Goal: Navigation & Orientation: Find specific page/section

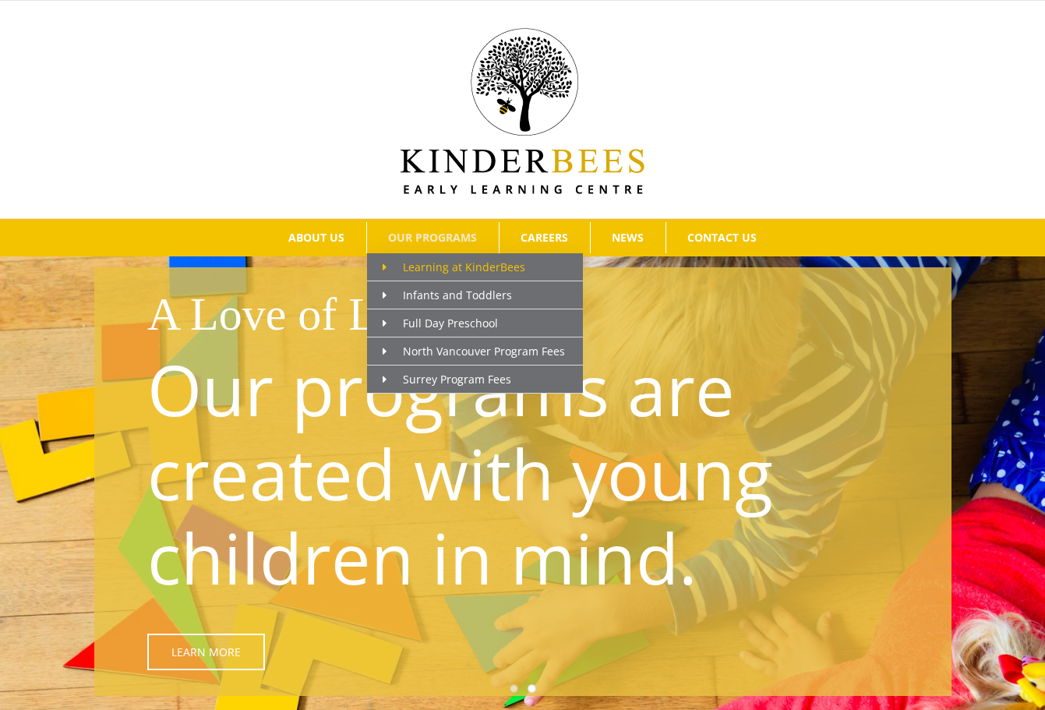
scroll to position [25, 0]
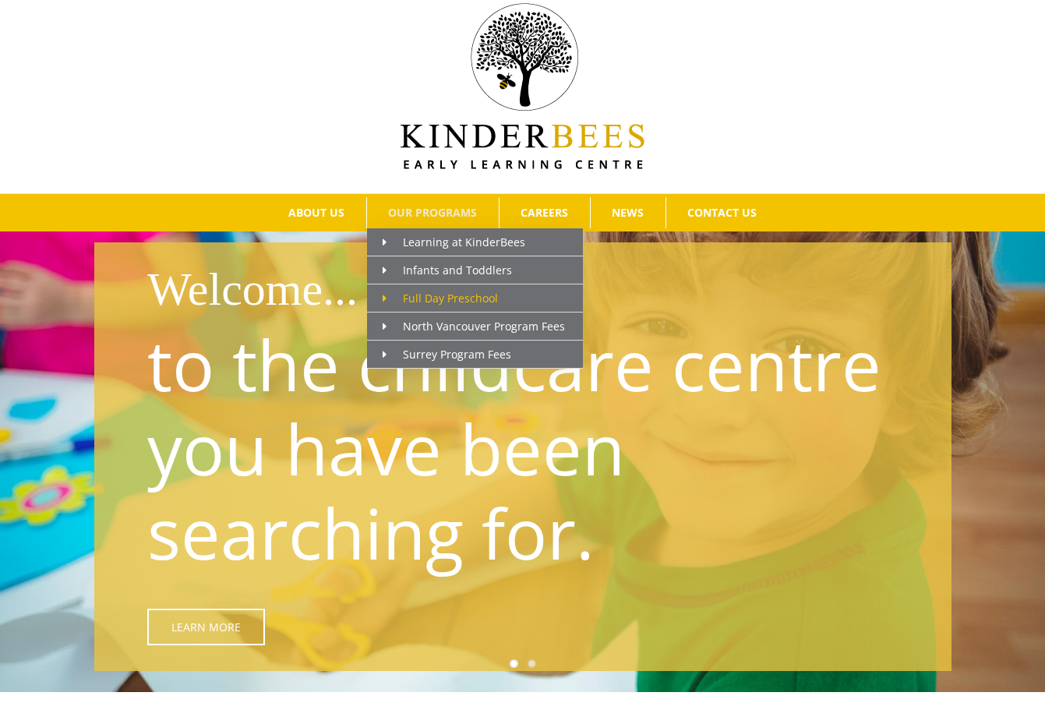
click at [435, 295] on span "Full Day Preschool" at bounding box center [440, 298] width 115 height 15
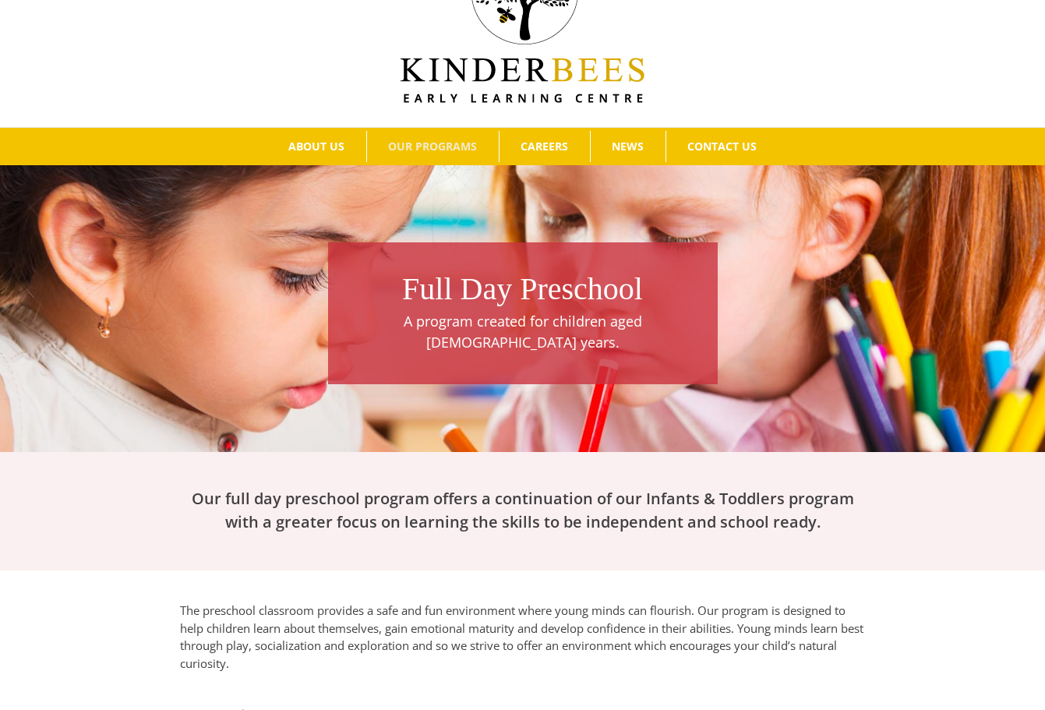
scroll to position [90, 0]
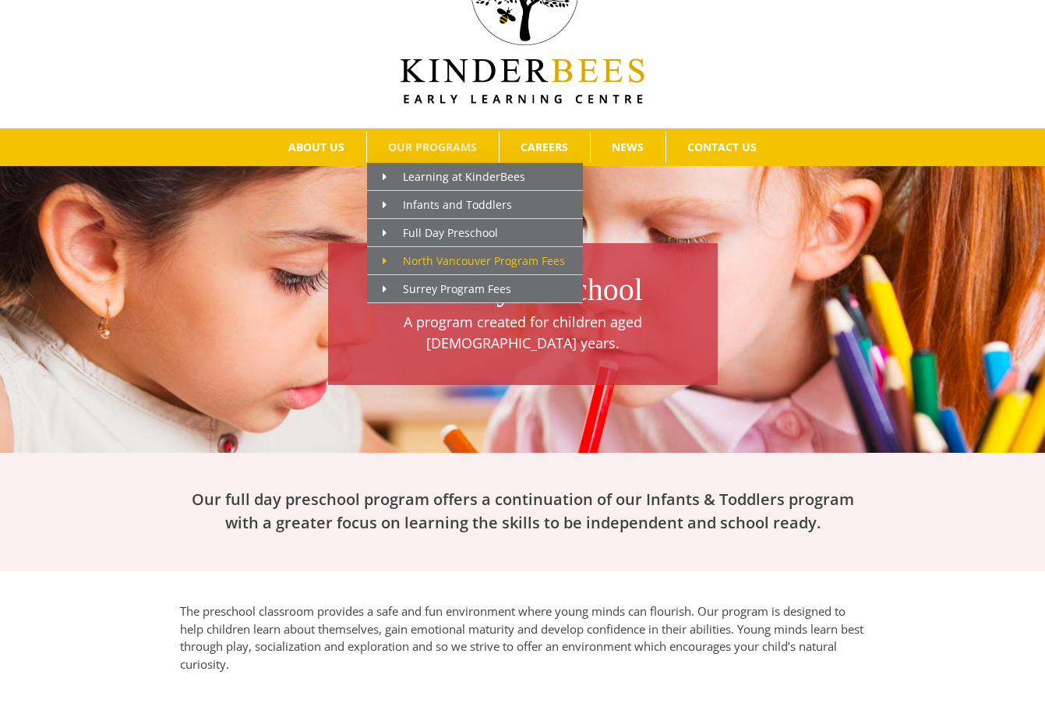
click at [446, 264] on span "North Vancouver Program Fees" at bounding box center [474, 260] width 182 height 15
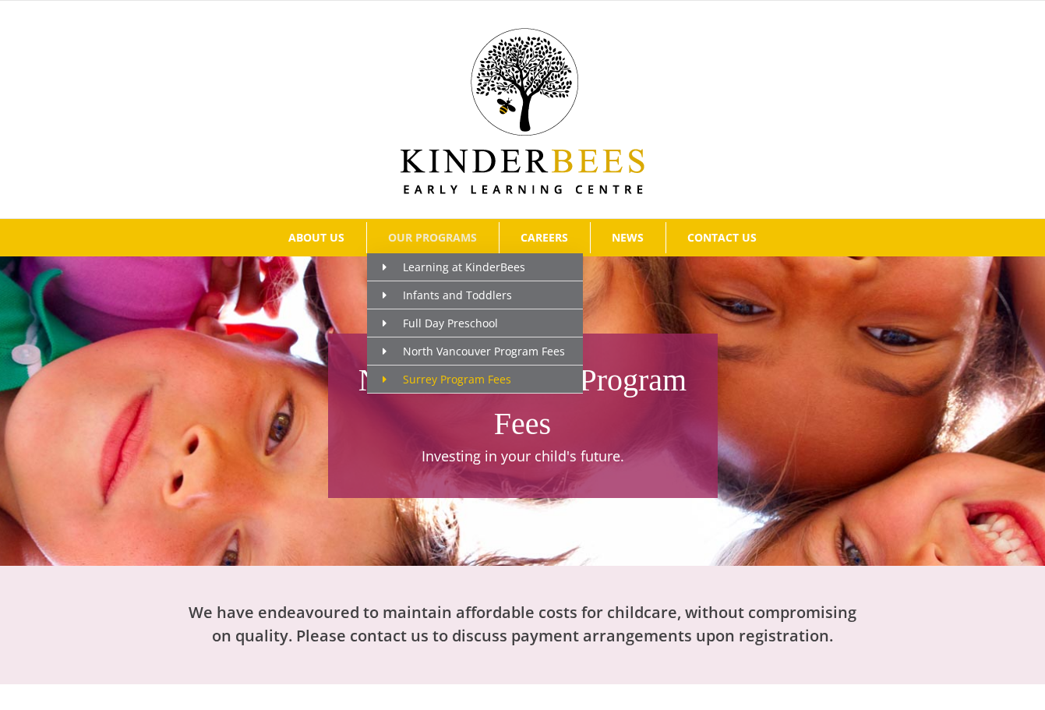
click at [458, 382] on span "Surrey Program Fees" at bounding box center [447, 379] width 129 height 15
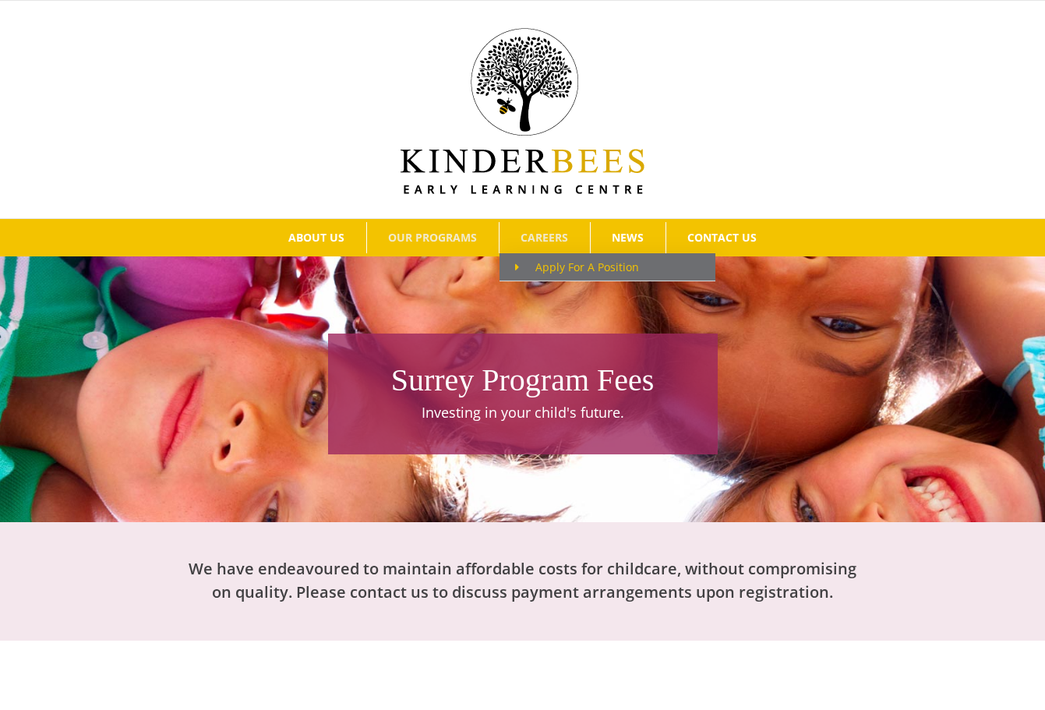
click at [578, 269] on span "Apply For A Position" at bounding box center [577, 267] width 124 height 15
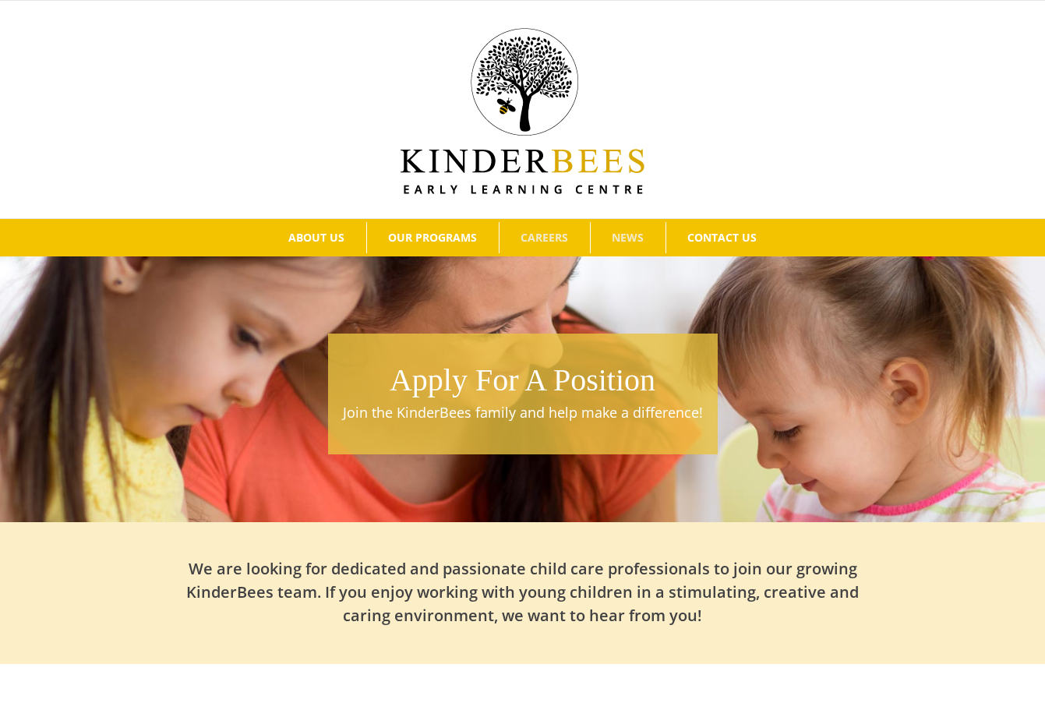
click at [627, 237] on span "NEWS" at bounding box center [628, 237] width 32 height 11
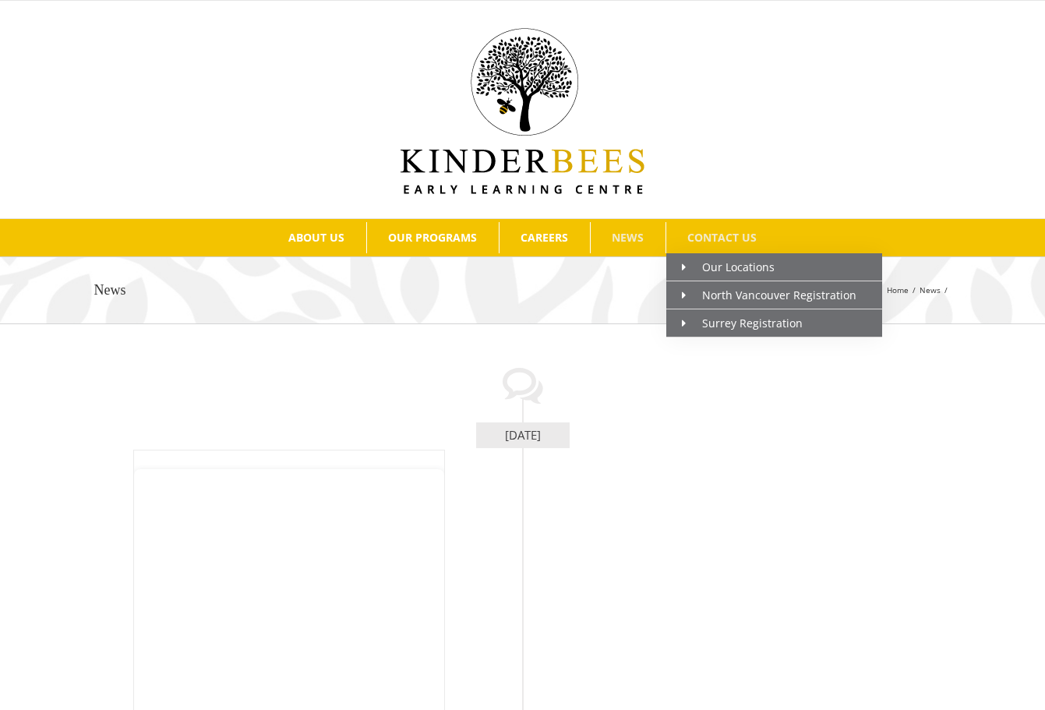
click at [717, 238] on span "CONTACT US" at bounding box center [721, 237] width 69 height 11
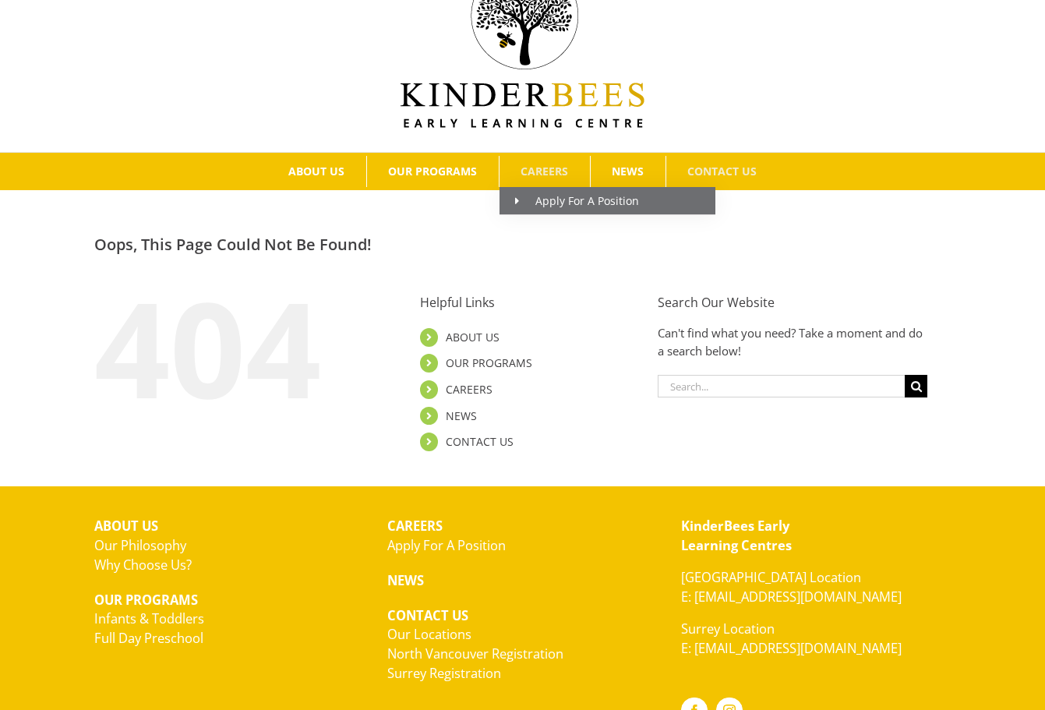
scroll to position [62, 0]
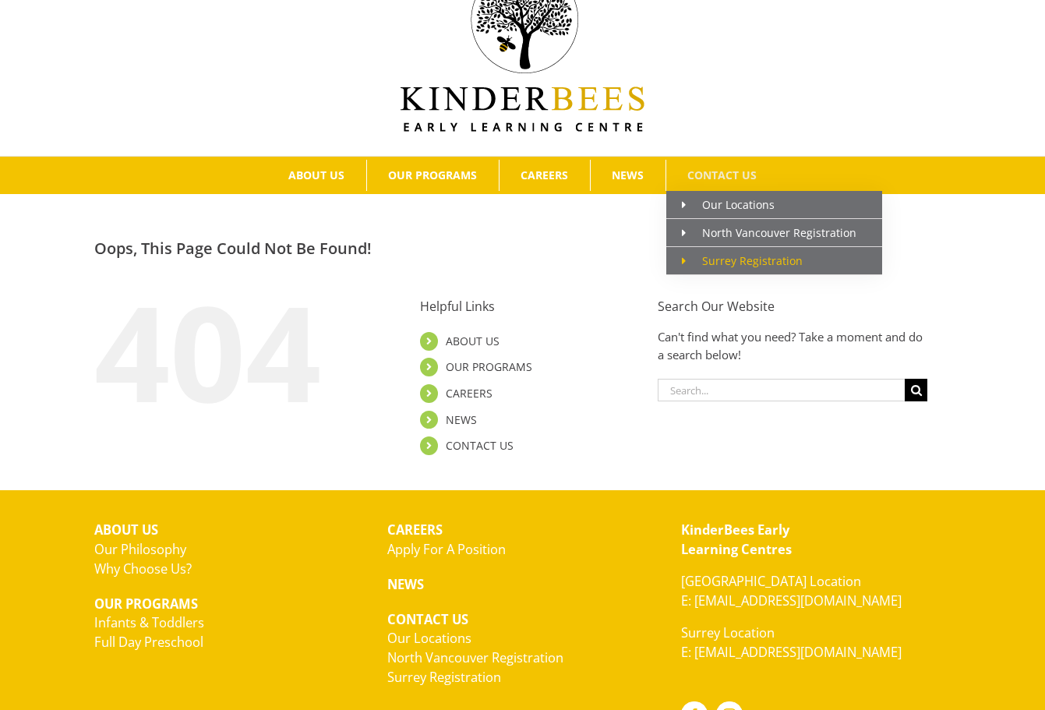
click at [721, 262] on span "Surrey Registration" at bounding box center [742, 260] width 121 height 15
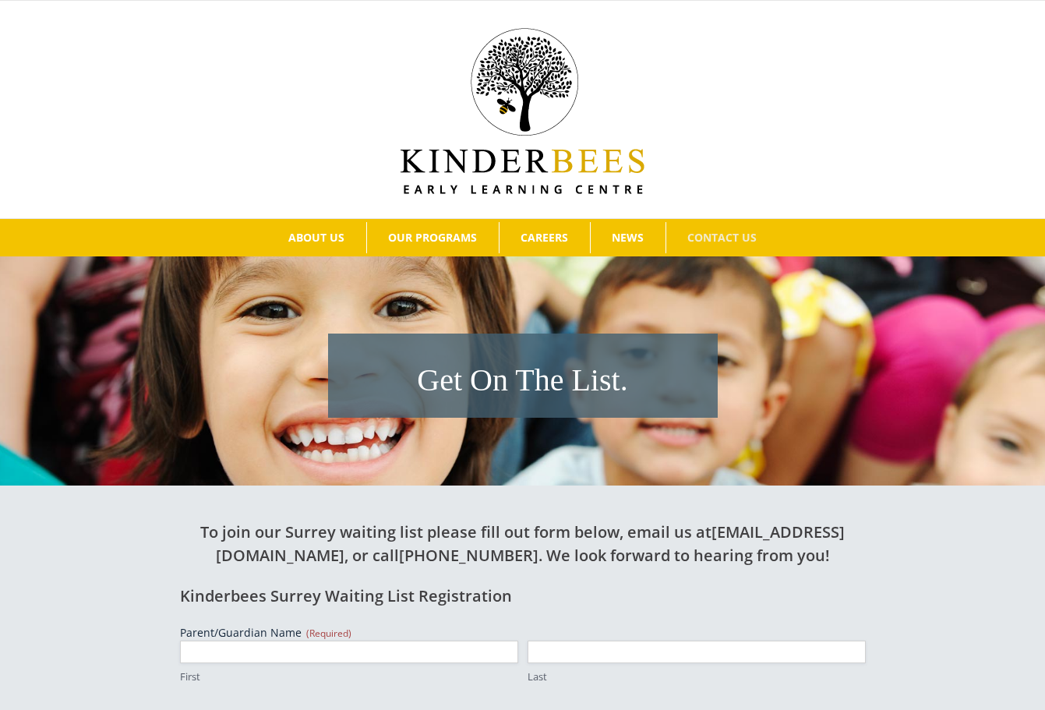
click at [531, 177] on img at bounding box center [523, 111] width 244 height 166
